Goal: Find specific page/section

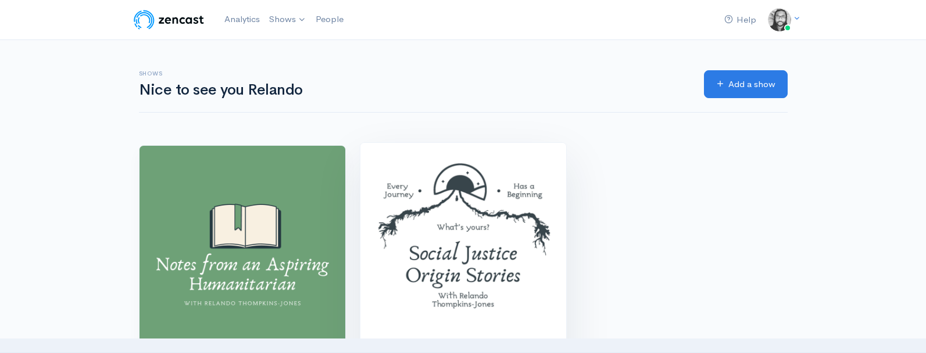
click at [476, 189] on img at bounding box center [463, 246] width 206 height 206
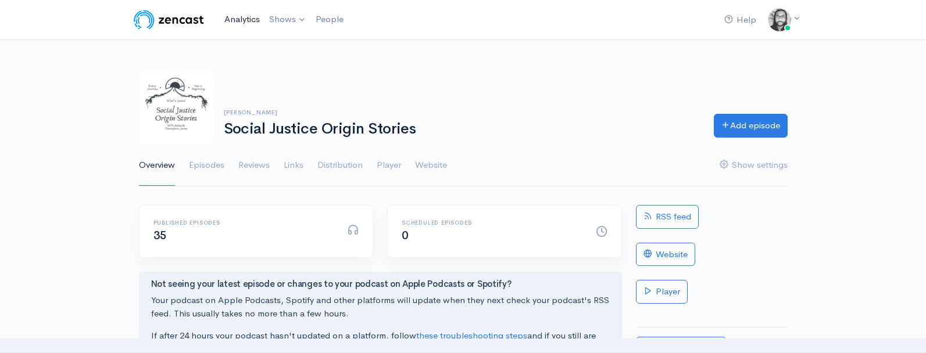
click at [253, 24] on link "Analytics" at bounding box center [242, 19] width 45 height 25
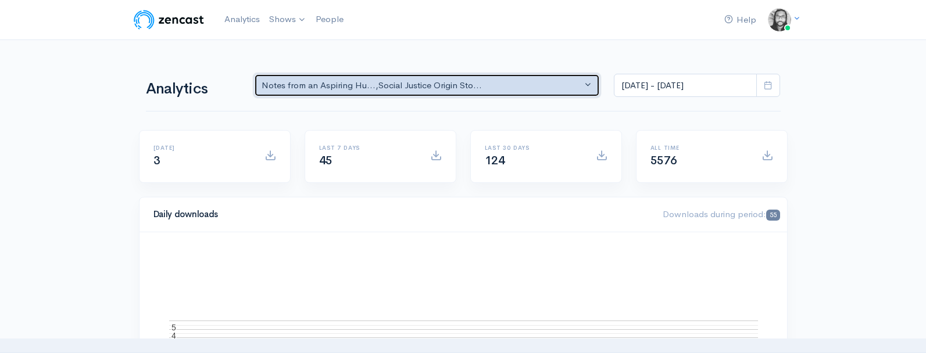
click at [322, 77] on button "Notes from an Aspiring Hu... , Social Justice Origin Sto..." at bounding box center [427, 86] width 346 height 24
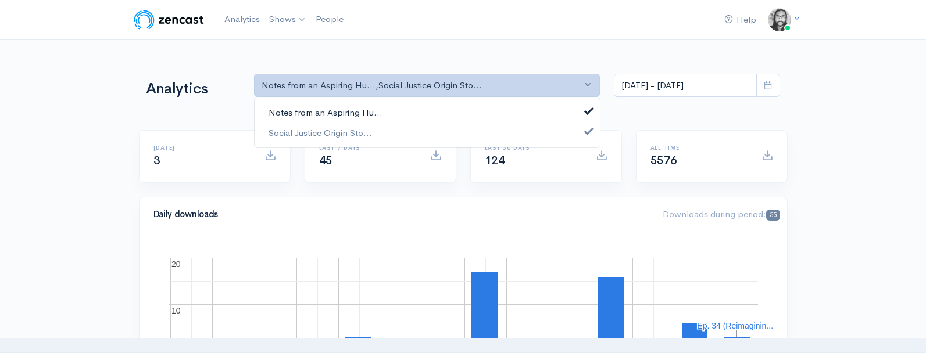
click at [333, 107] on span "Notes from an Aspiring Hu..." at bounding box center [326, 112] width 114 height 13
select select "14701"
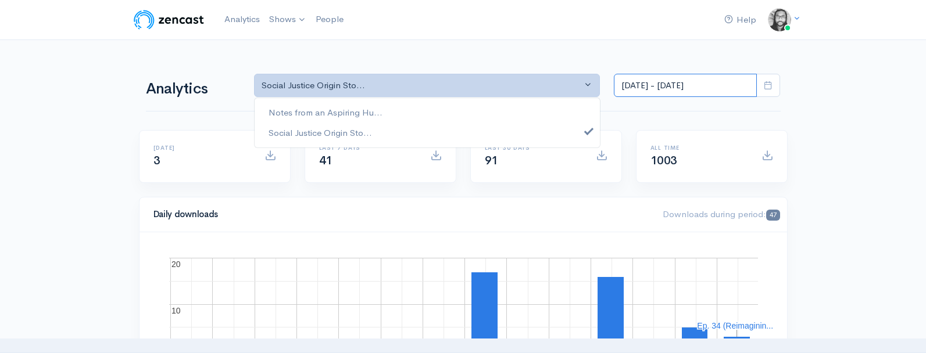
click at [685, 87] on input "Aug 21, 2025 - Sep 3, 2025" at bounding box center [685, 86] width 143 height 24
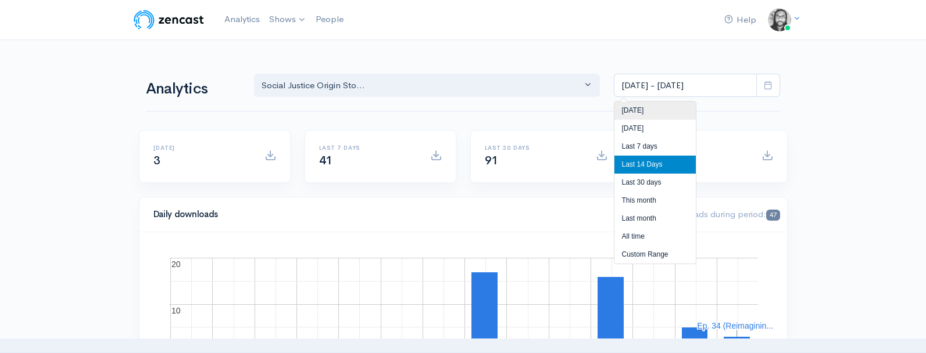
click at [679, 106] on li "Today" at bounding box center [654, 111] width 81 height 18
type input "Sep 3, 2025 - Sep 3, 2025"
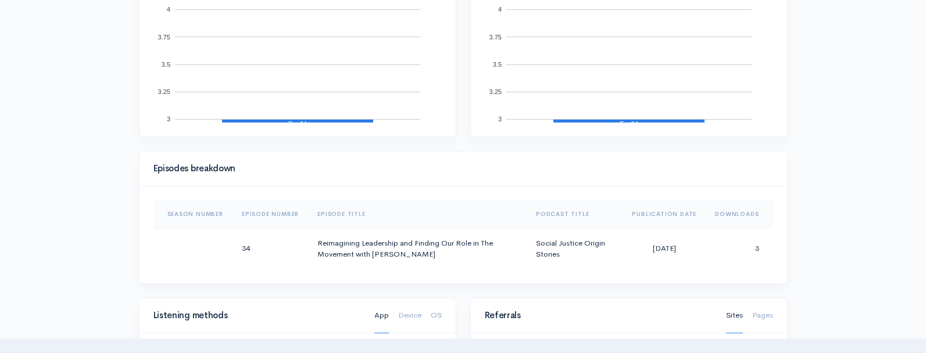
scroll to position [449, 0]
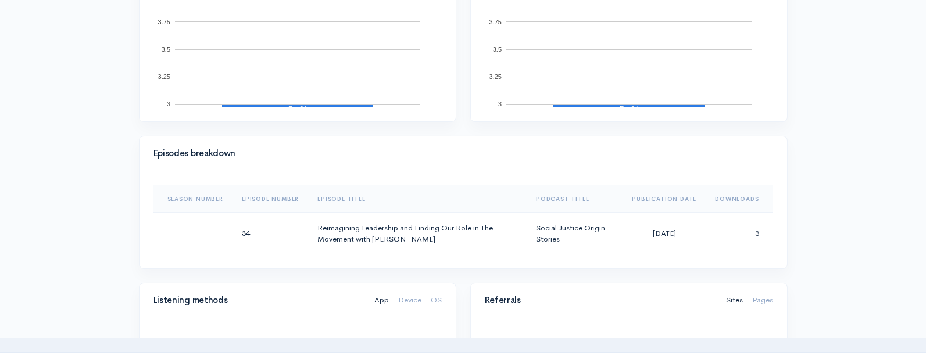
click at [811, 171] on div "Help Notifications View all Your profile Team settings Default team Current Log…" at bounding box center [463, 264] width 926 height 1426
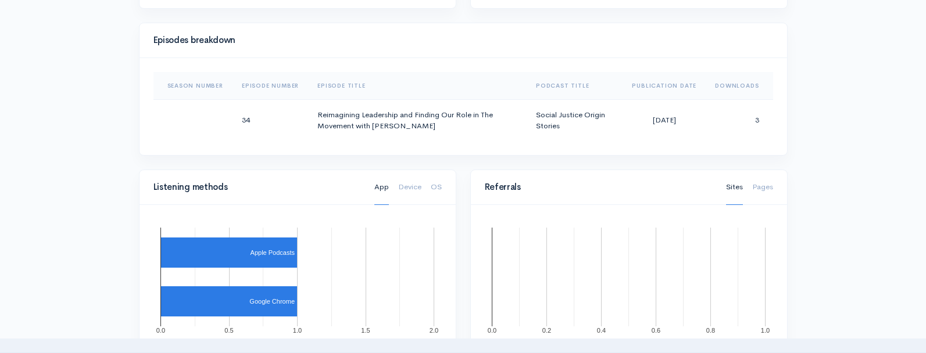
click at [810, 175] on div "Help Notifications View all Your profile Team settings Default team Current Log…" at bounding box center [463, 150] width 926 height 1426
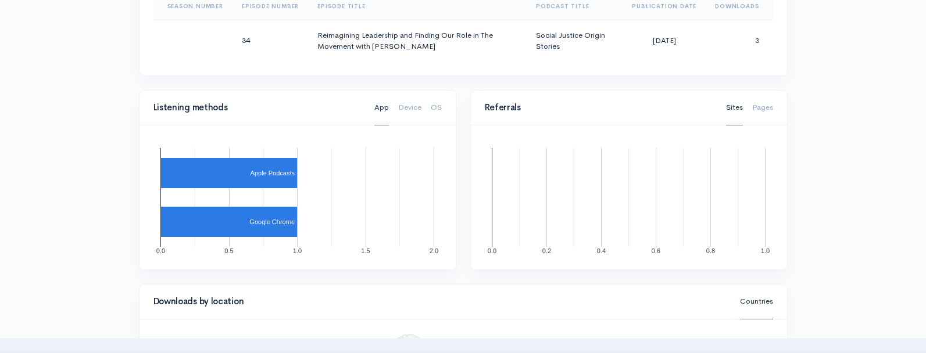
click at [810, 176] on div "Help Notifications View all Your profile Team settings Default team Current Log…" at bounding box center [463, 71] width 926 height 1426
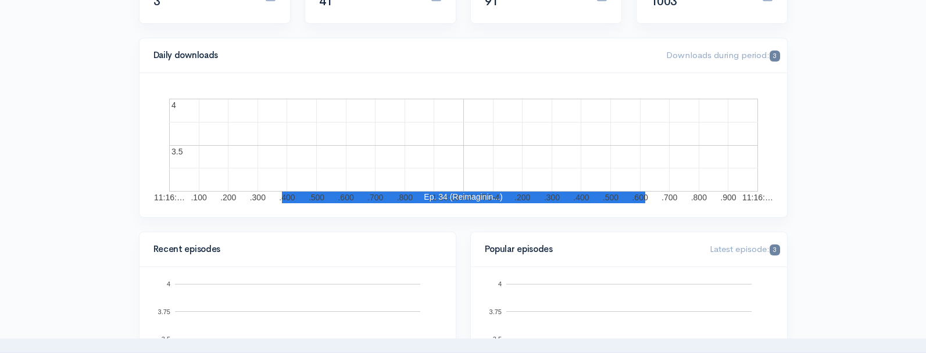
scroll to position [0, 0]
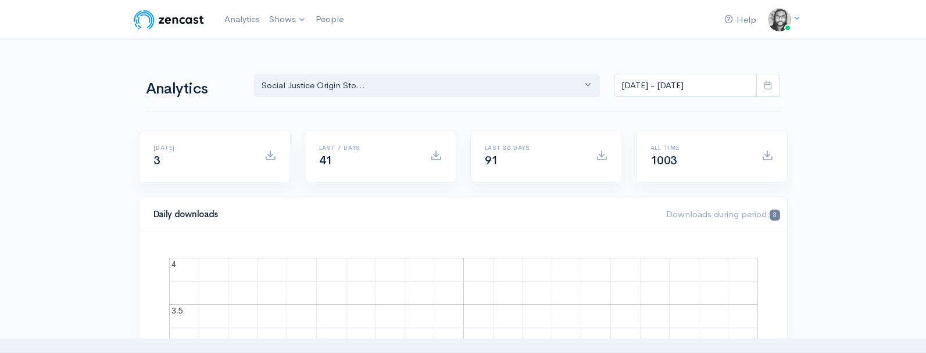
click at [332, 21] on link "People" at bounding box center [329, 19] width 37 height 25
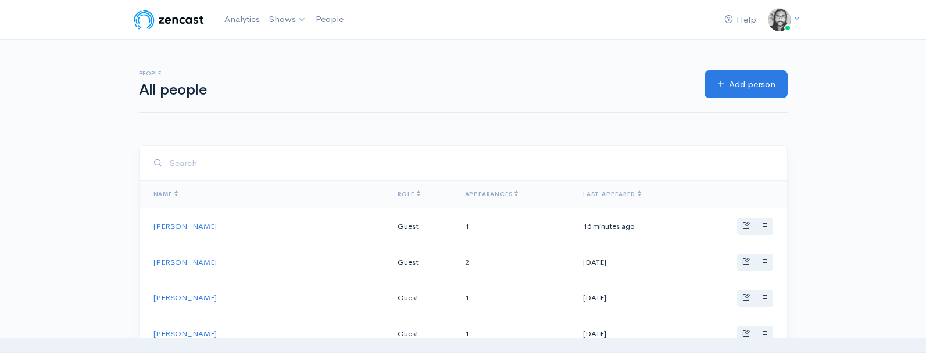
click at [359, 58] on div "People All people Add person" at bounding box center [463, 84] width 649 height 57
click at [167, 20] on img at bounding box center [169, 19] width 74 height 23
